Goal: Complete application form

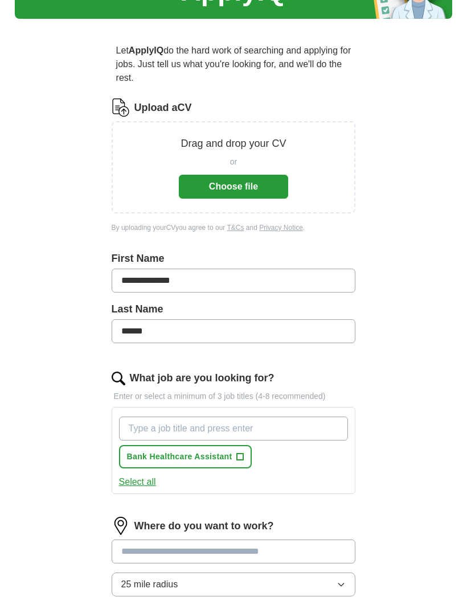
click at [254, 189] on button "Choose file" at bounding box center [233, 187] width 109 height 24
click at [256, 196] on button "Choose file" at bounding box center [233, 187] width 109 height 24
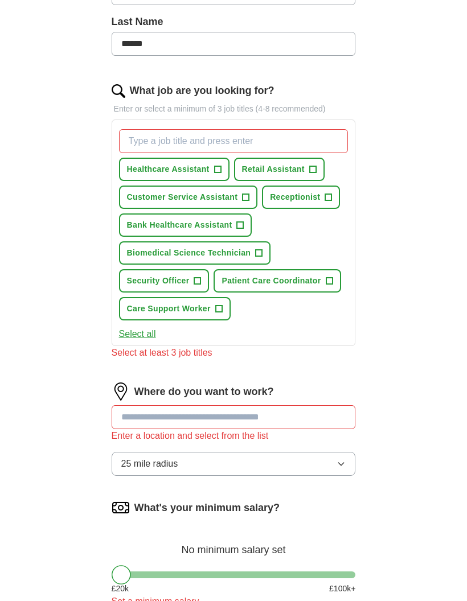
scroll to position [312, 0]
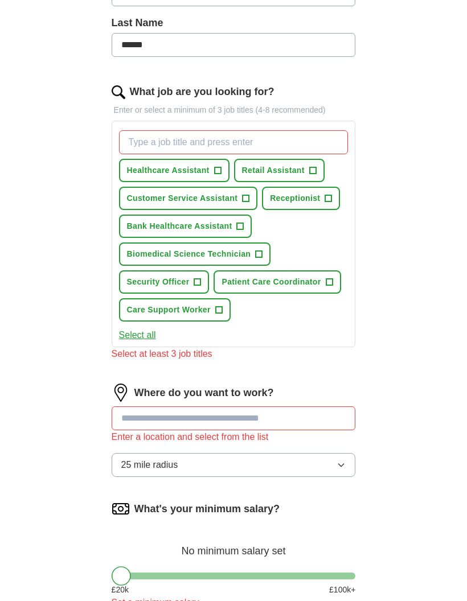
type input "******"
click at [217, 171] on span "+" at bounding box center [217, 170] width 7 height 9
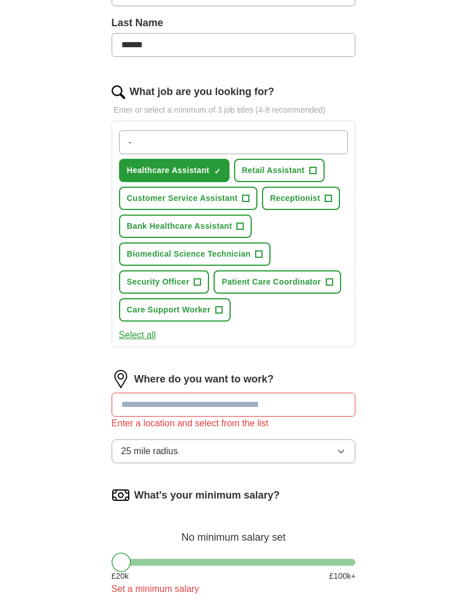
type input "-"
click at [312, 166] on span "+" at bounding box center [312, 170] width 7 height 9
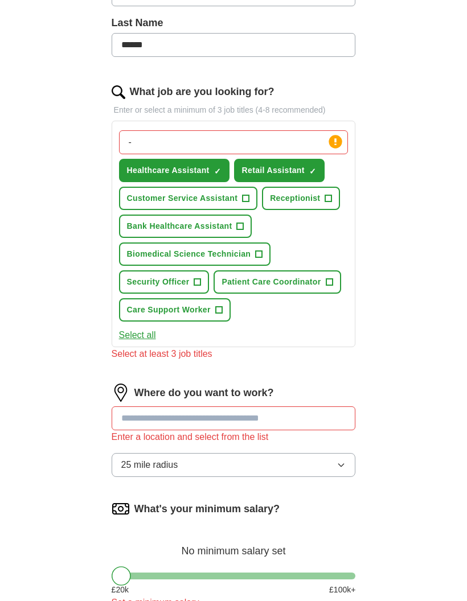
click at [326, 201] on span "+" at bounding box center [328, 198] width 7 height 9
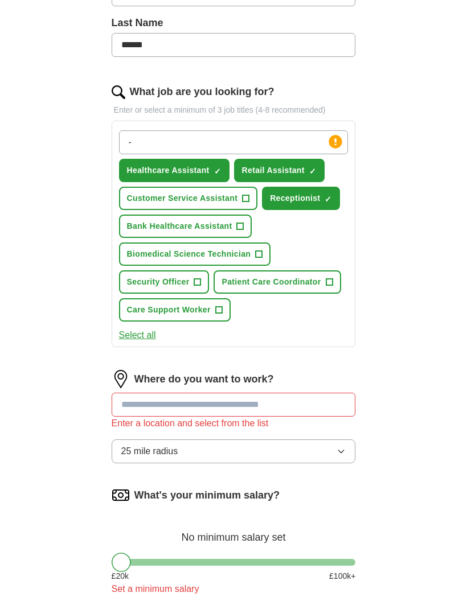
click at [242, 227] on span "+" at bounding box center [240, 226] width 7 height 9
click at [244, 196] on span "+" at bounding box center [245, 198] width 7 height 9
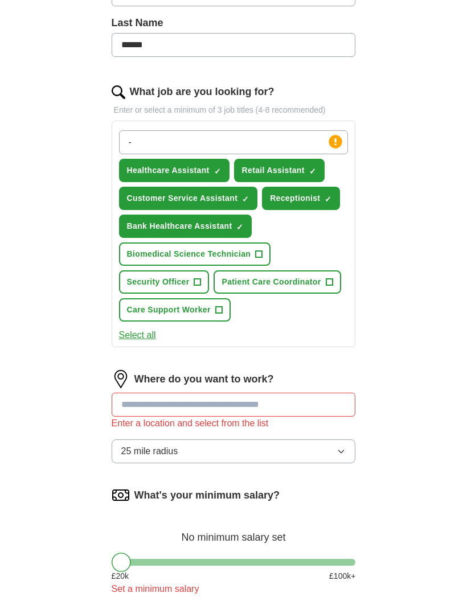
click at [221, 312] on span "+" at bounding box center [218, 310] width 7 height 9
click at [331, 283] on span "+" at bounding box center [329, 282] width 7 height 9
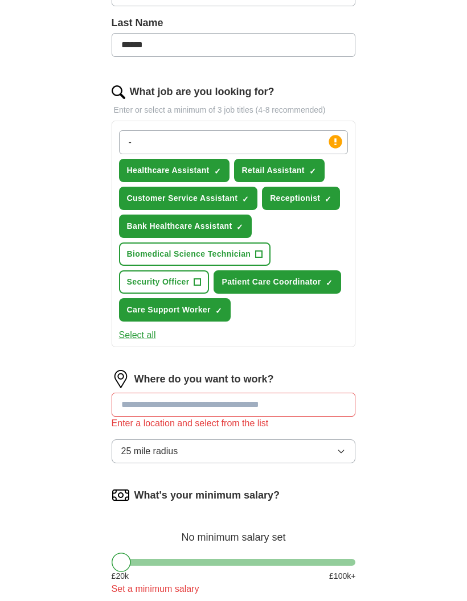
click at [149, 339] on button "Select all" at bounding box center [137, 335] width 37 height 14
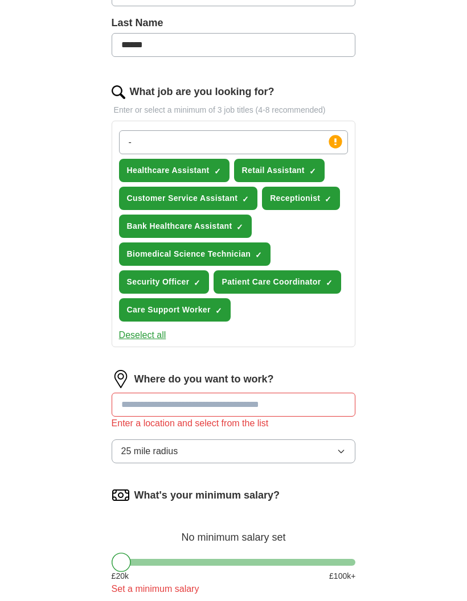
click at [153, 341] on button "Deselect all" at bounding box center [142, 335] width 47 height 14
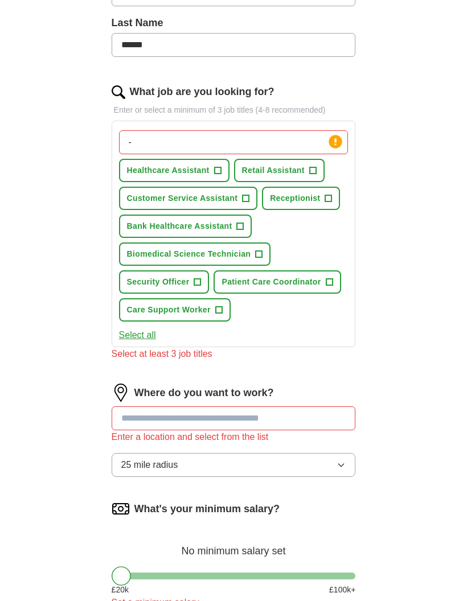
click at [145, 340] on button "Select all" at bounding box center [137, 335] width 37 height 14
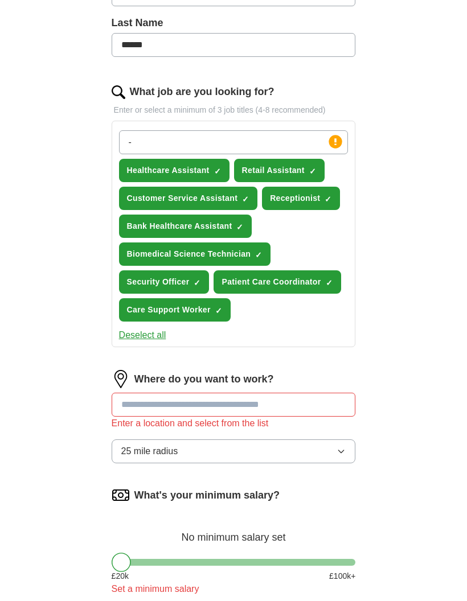
click at [222, 254] on span "Biomedical Science Technician" at bounding box center [189, 254] width 124 height 12
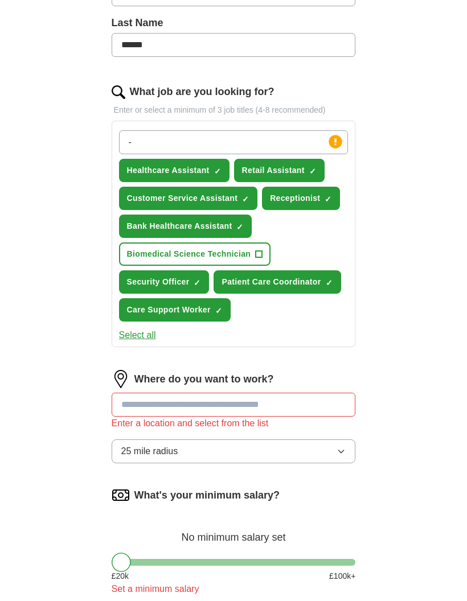
click at [205, 284] on button "Security Officer ✓ ×" at bounding box center [164, 281] width 90 height 23
click at [227, 415] on input at bounding box center [234, 405] width 244 height 24
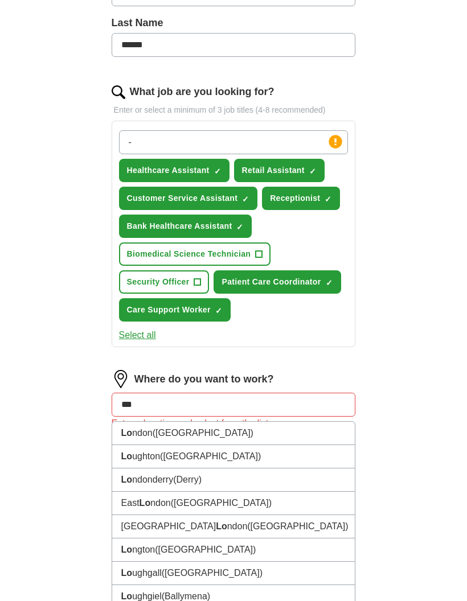
type input "****"
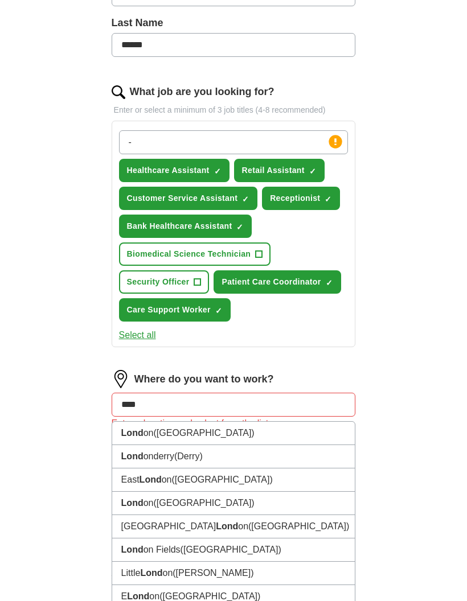
click at [207, 435] on li "Lond on ([GEOGRAPHIC_DATA])" at bounding box center [233, 433] width 243 height 23
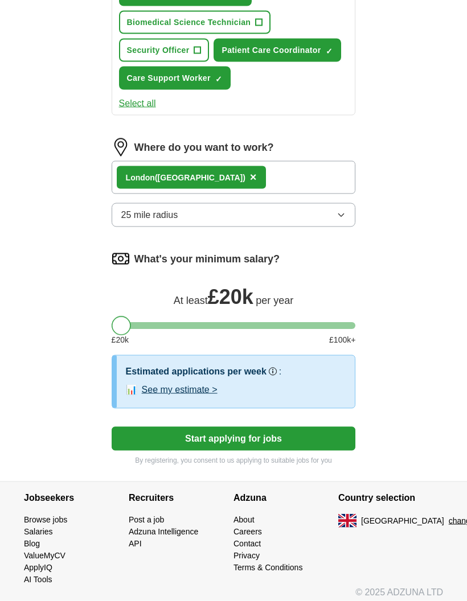
scroll to position [551, 0]
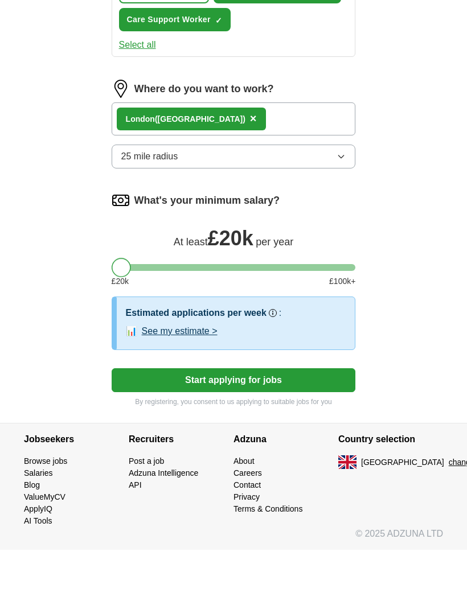
click at [230, 419] on button "Start applying for jobs" at bounding box center [234, 431] width 244 height 24
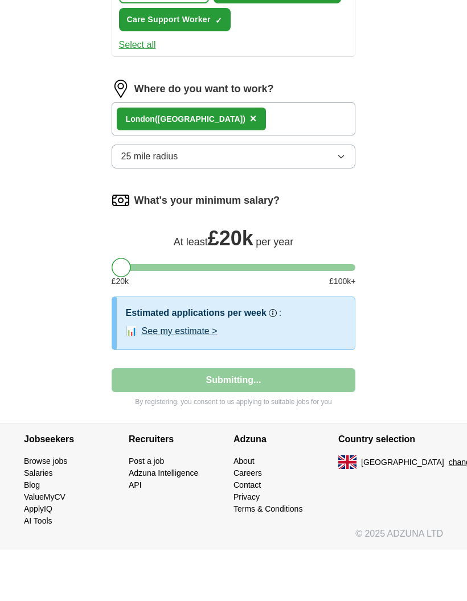
select select "**"
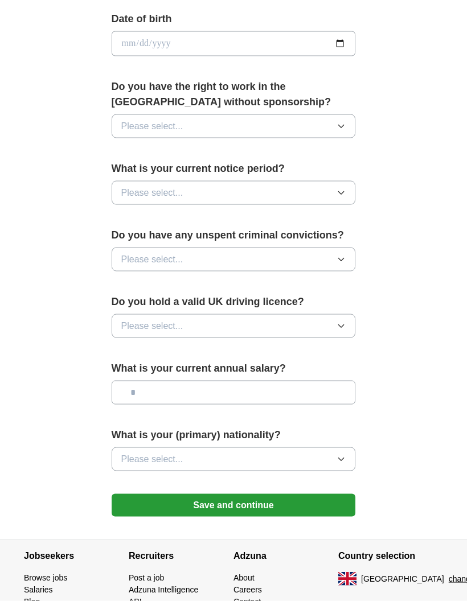
scroll to position [590, 0]
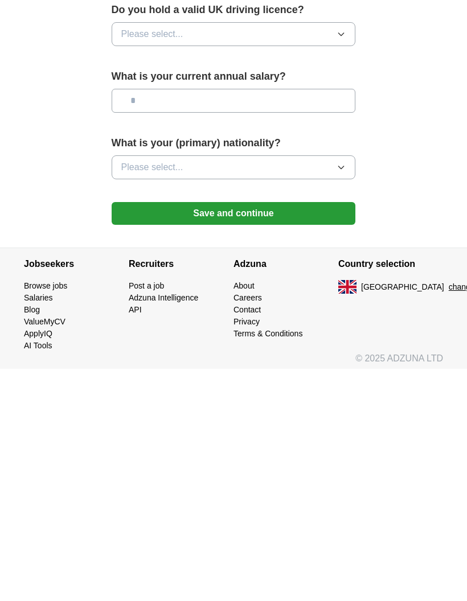
click at [278, 434] on button "Save and continue" at bounding box center [234, 445] width 244 height 23
